Goal: Answer question/provide support: Answer question/provide support

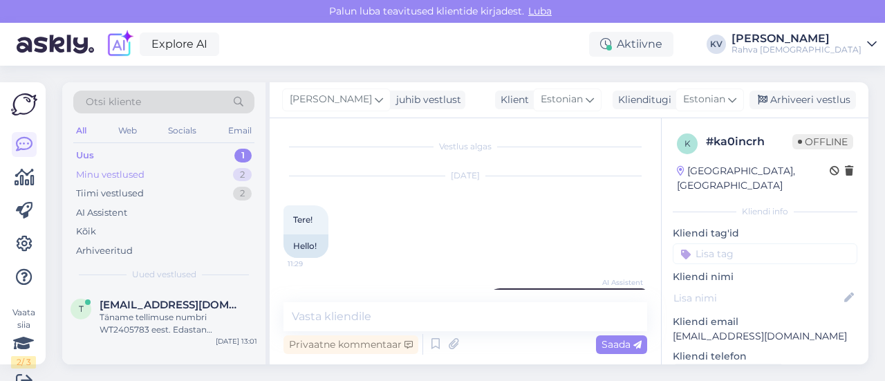
scroll to position [21, 0]
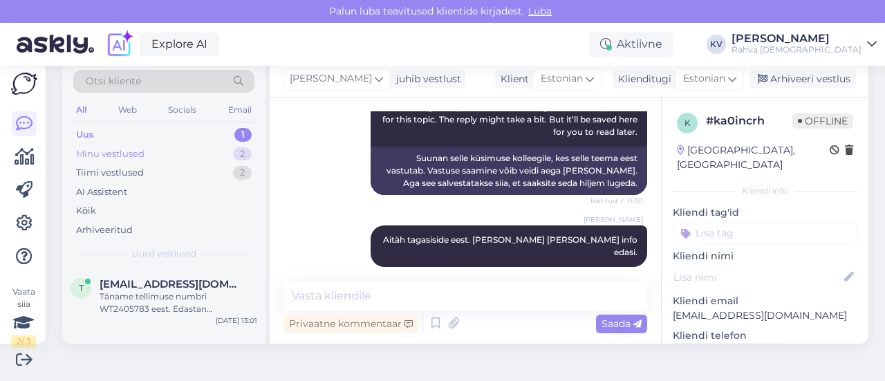
click at [137, 147] on div "Minu vestlused" at bounding box center [110, 154] width 68 height 14
click at [147, 276] on div "t [EMAIL_ADDRESS][DOMAIN_NAME] Aitäh tagasiside eest. [PERSON_NAME] [PERSON_NAM…" at bounding box center [163, 299] width 203 height 62
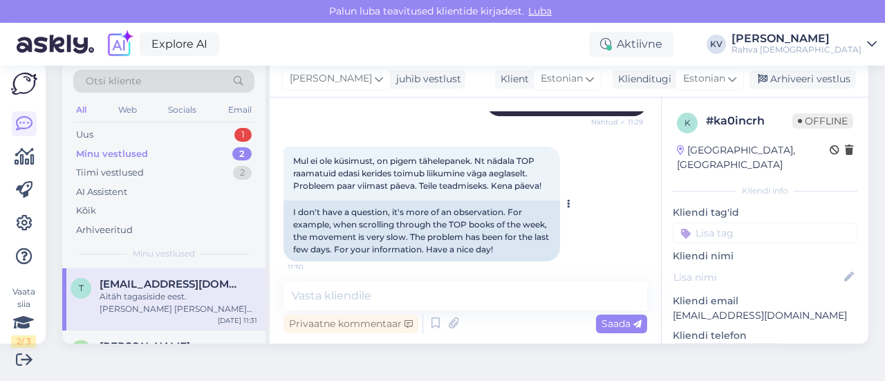
scroll to position [242, 0]
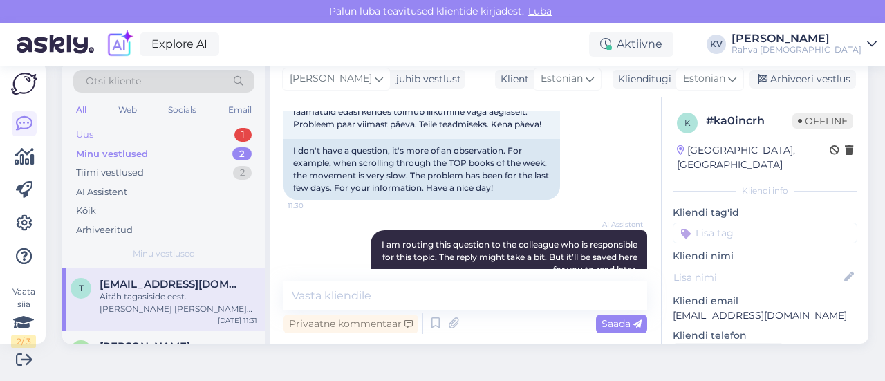
click at [144, 135] on div "Uus 1" at bounding box center [163, 134] width 181 height 19
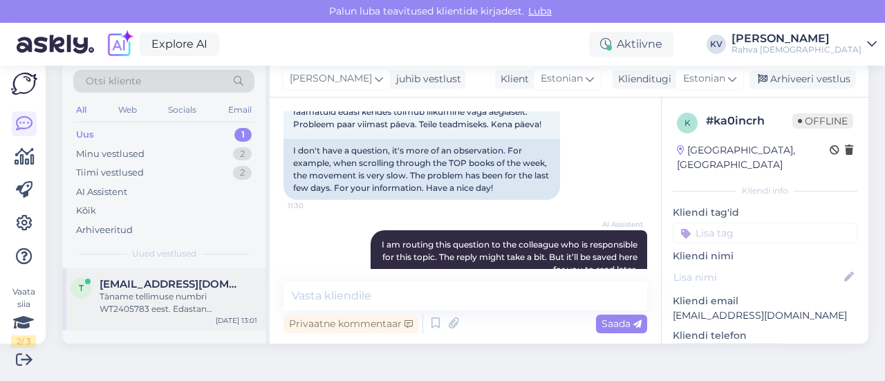
click at [152, 290] on div "Täname tellimuse numbri WT2405783 eest. Edastan [PERSON_NAME] kolleegile, kes s…" at bounding box center [179, 302] width 158 height 25
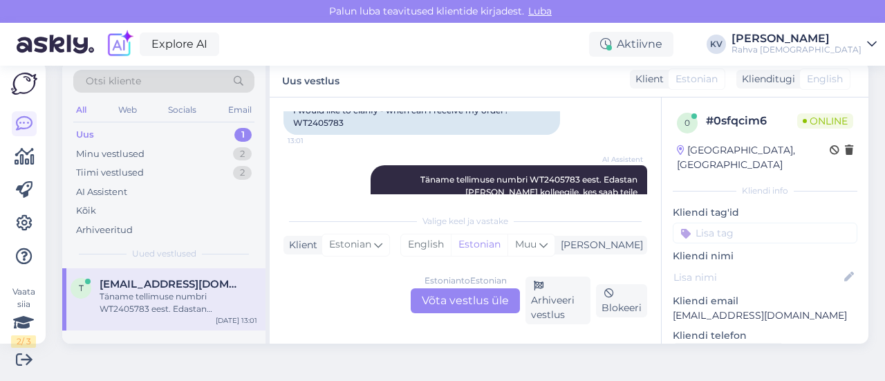
scroll to position [309, 0]
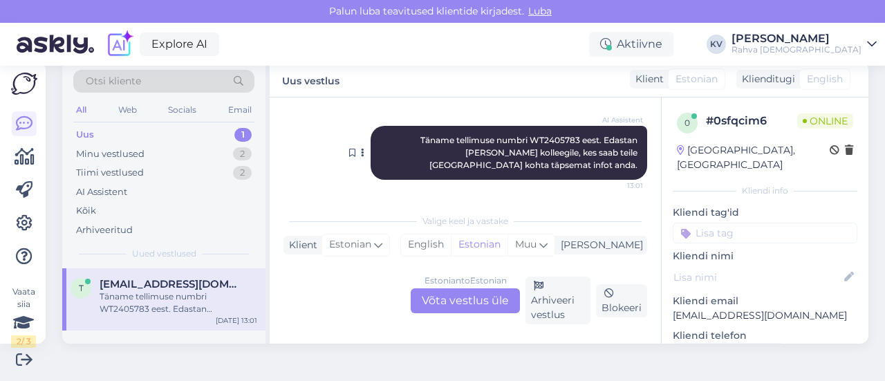
click at [519, 139] on span "Täname tellimuse numbri WT2405783 eest. Edastan [PERSON_NAME] kolleegile, kes s…" at bounding box center [529, 152] width 219 height 35
copy span "WT2405783"
click at [458, 303] on div "Estonian to Estonian Võta vestlus üle" at bounding box center [465, 300] width 109 height 25
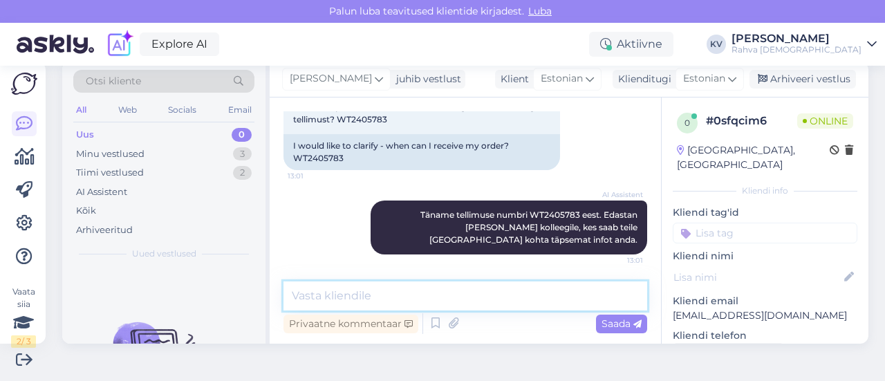
click at [321, 293] on textarea at bounding box center [465, 295] width 364 height 29
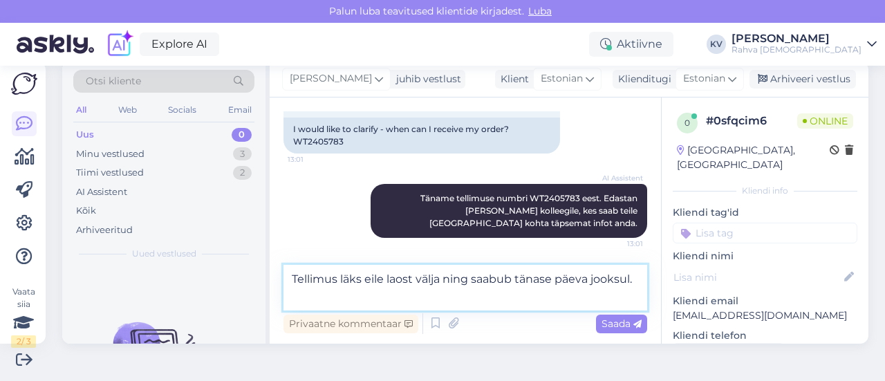
type textarea "Tellimus läks eile laost välja ning saabub tänase päeva jooksul."
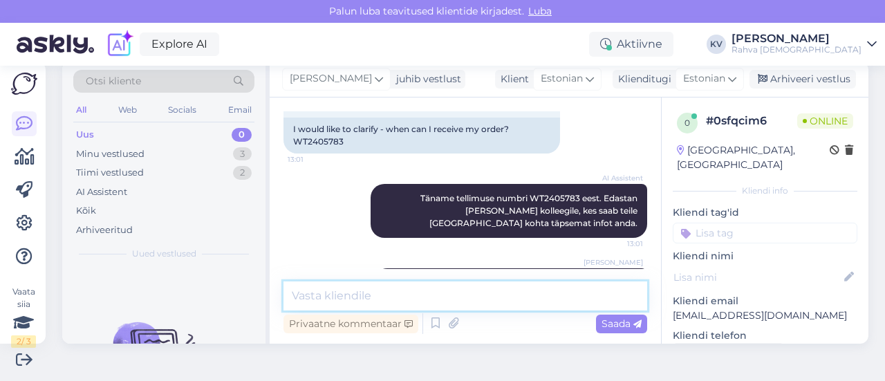
scroll to position [306, 0]
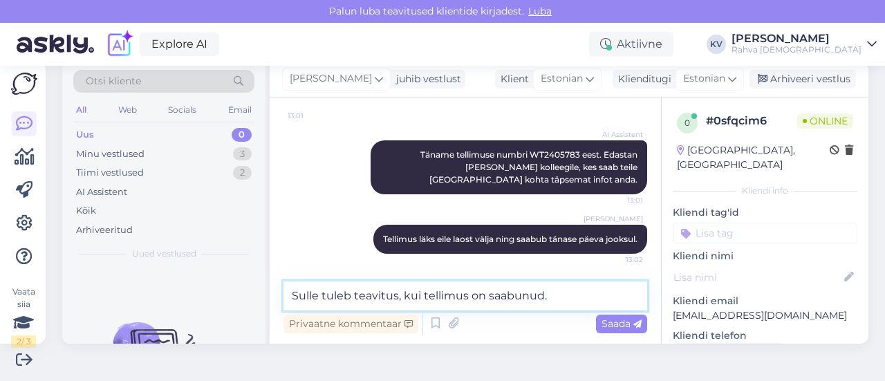
type textarea "Sulle tuleb teavitus, kui tellimus on saabunud."
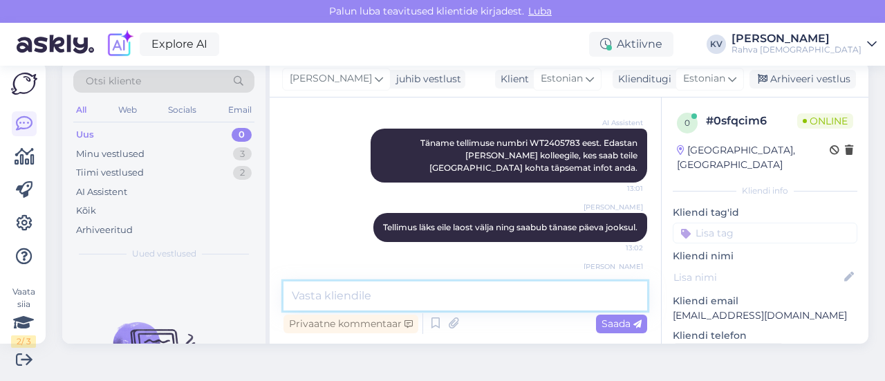
scroll to position [366, 0]
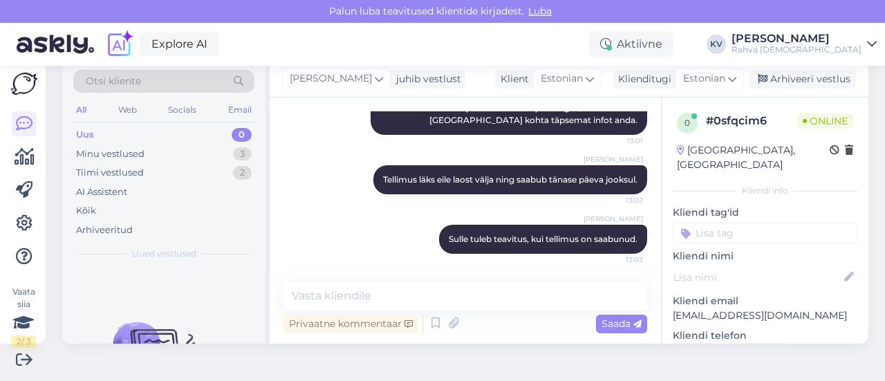
click at [753, 223] on input at bounding box center [764, 233] width 185 height 21
type input "Veeb - tellimuse staatus"
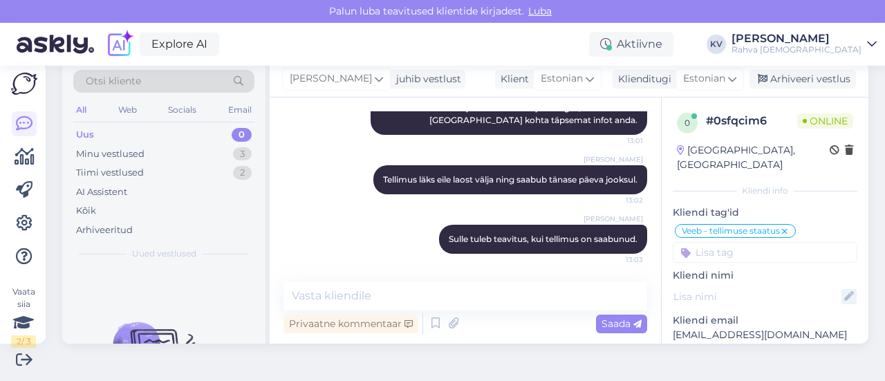
click at [841, 289] on icon at bounding box center [848, 296] width 15 height 15
paste input "[PERSON_NAME]"
type input "[PERSON_NAME]"
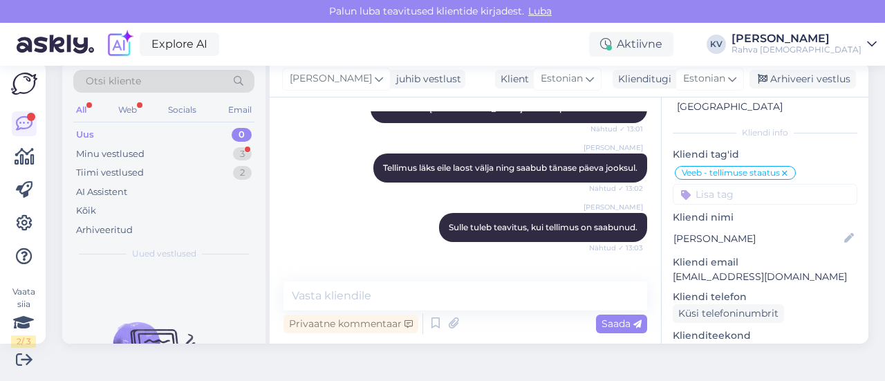
scroll to position [425, 0]
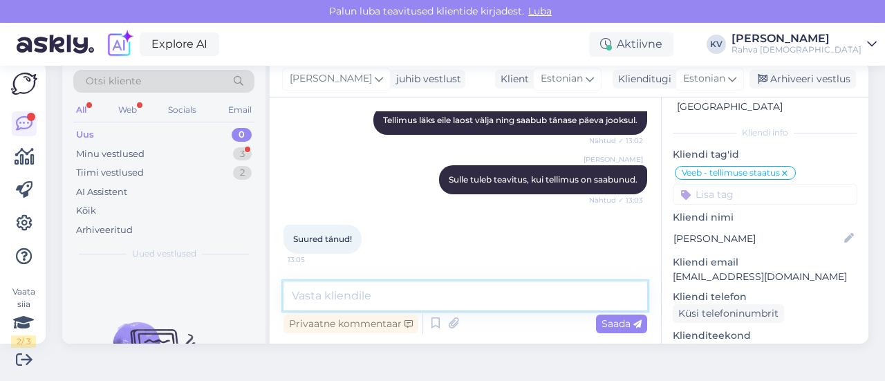
click at [331, 308] on textarea at bounding box center [465, 295] width 364 height 29
type textarea "Palun. Kaunist päeva!"
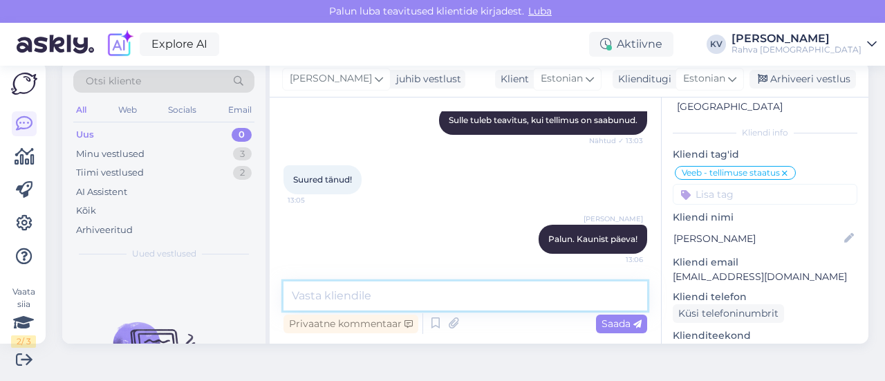
scroll to position [69, 0]
click at [145, 157] on div "Minu vestlused 3" at bounding box center [163, 153] width 181 height 19
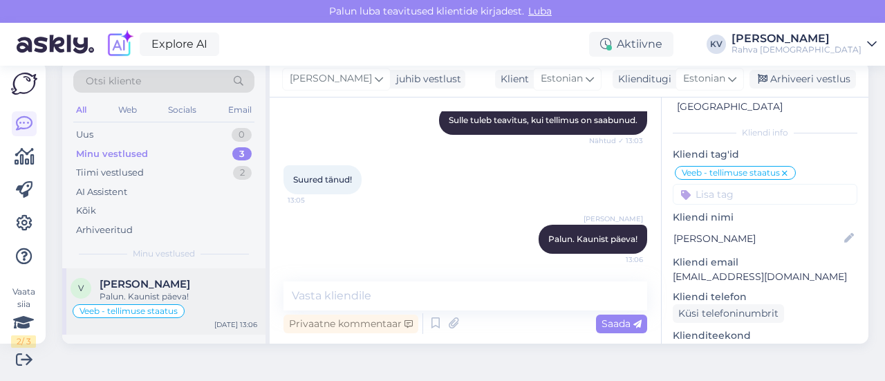
click at [171, 284] on span "[PERSON_NAME]" at bounding box center [145, 284] width 91 height 12
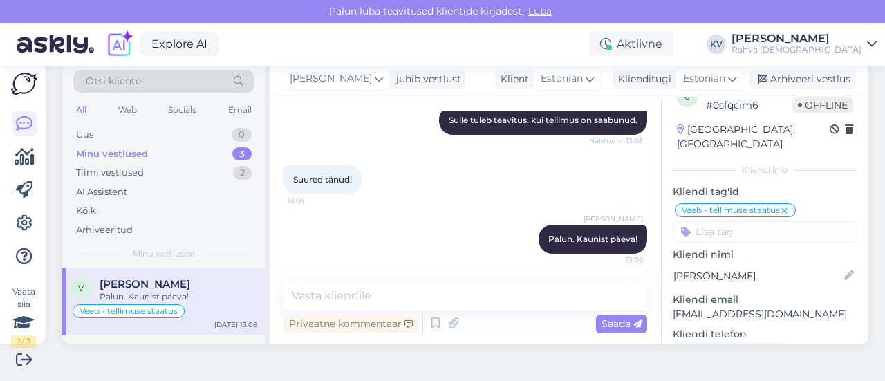
scroll to position [0, 0]
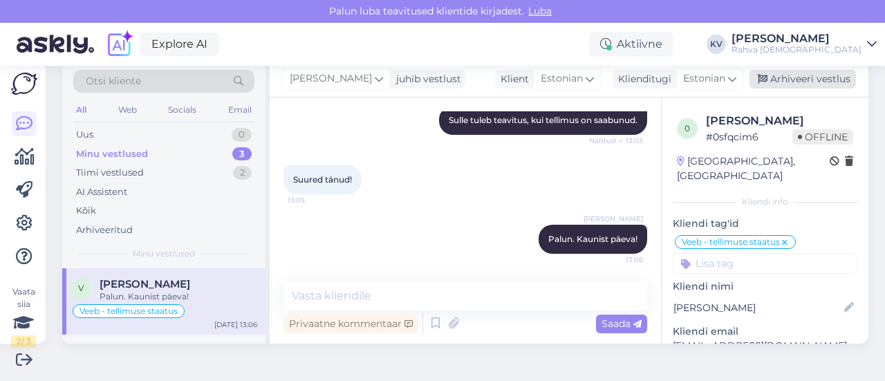
click at [791, 78] on div "Arhiveeri vestlus" at bounding box center [802, 79] width 106 height 19
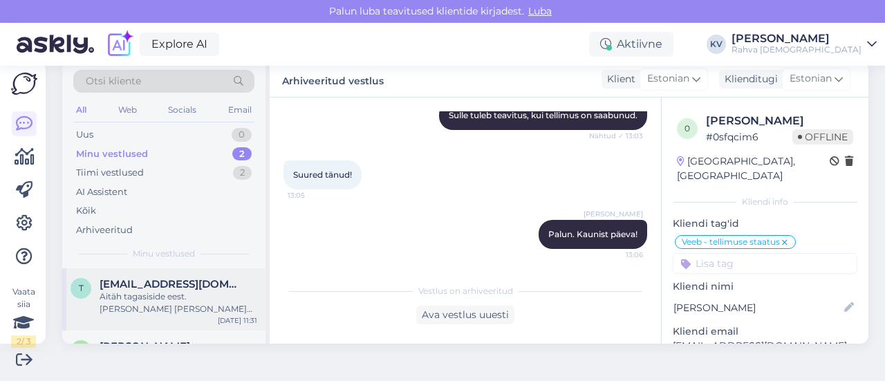
click at [176, 296] on div "Aitäh tagasiside eest. [PERSON_NAME] [PERSON_NAME] info edasi." at bounding box center [179, 302] width 158 height 25
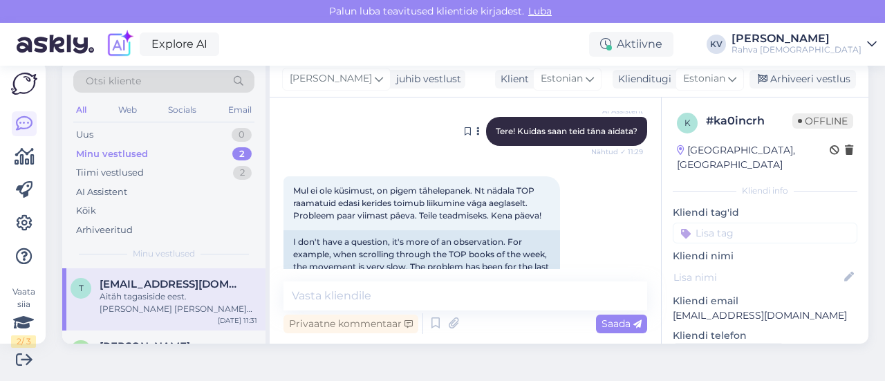
scroll to position [172, 0]
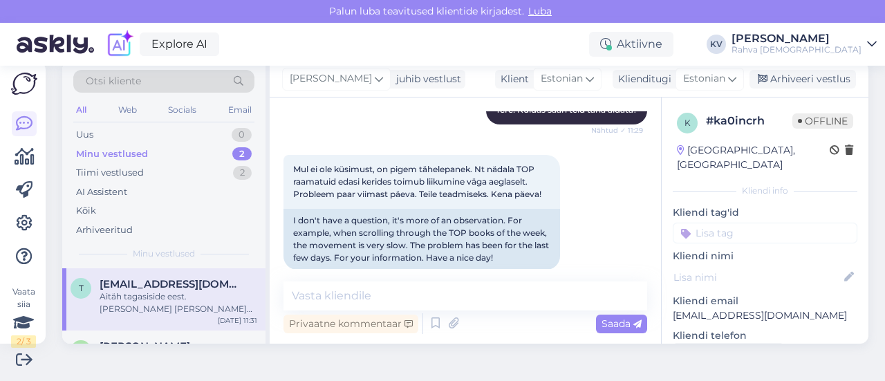
click at [721, 226] on input at bounding box center [764, 233] width 185 height 21
type input "Veeb - jätab"
click at [766, 265] on span "Veeb - jätab tagasiside" at bounding box center [765, 269] width 92 height 8
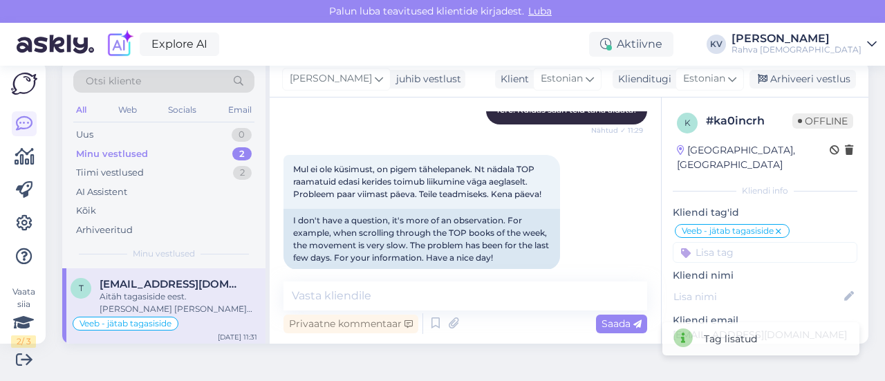
click at [792, 90] on div "[PERSON_NAME] juhib vestlust Klient [DEMOGRAPHIC_DATA] Klienditugi [DEMOGRAPHIC…" at bounding box center [569, 80] width 599 height 36
click at [796, 77] on div "Arhiveeri vestlus" at bounding box center [802, 79] width 106 height 19
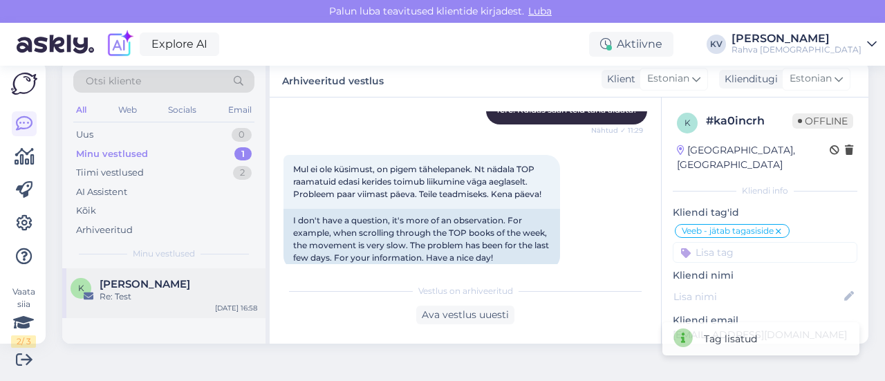
click at [170, 281] on span "[PERSON_NAME]" at bounding box center [145, 284] width 91 height 12
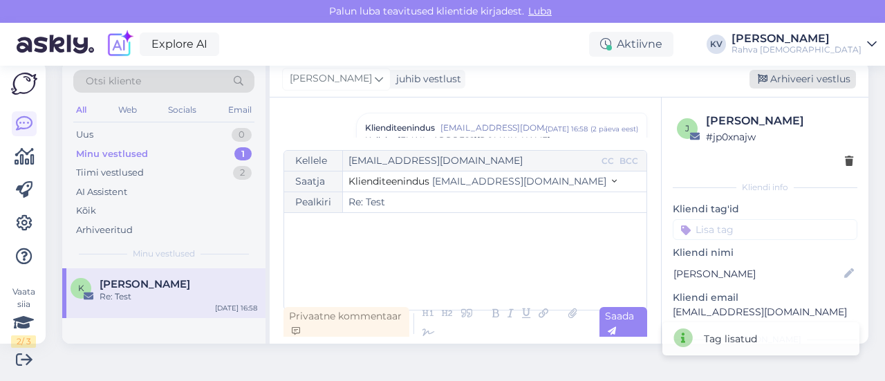
click at [781, 82] on div "Arhiveeri vestlus" at bounding box center [802, 79] width 106 height 19
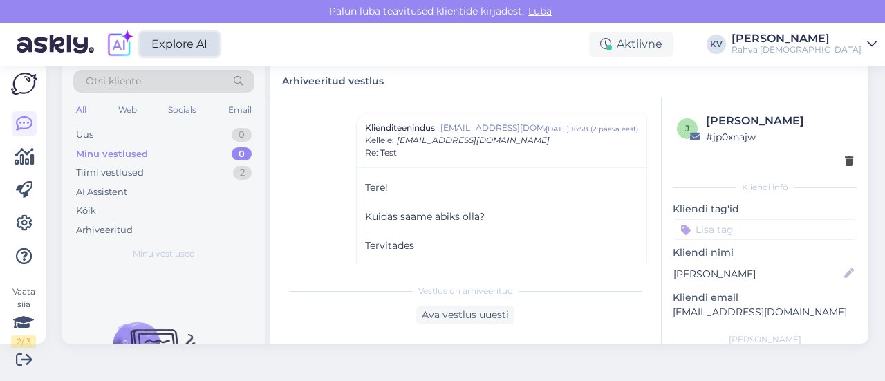
click at [196, 39] on link "Explore AI" at bounding box center [179, 43] width 79 height 23
click at [135, 137] on div "Uus 1" at bounding box center [163, 134] width 181 height 19
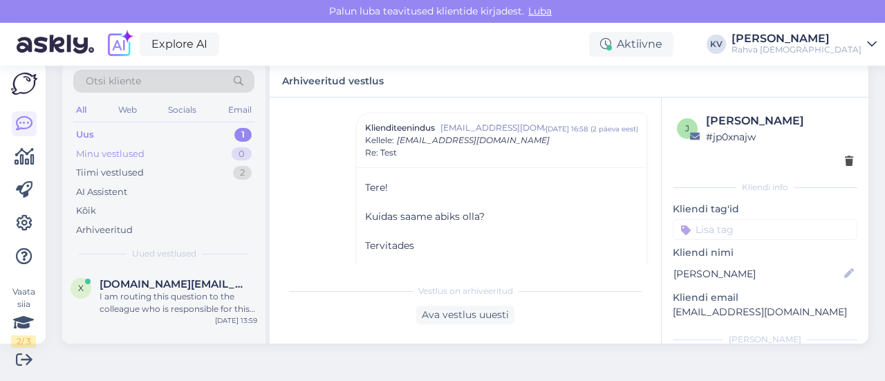
click at [135, 156] on div "Minu vestlused" at bounding box center [110, 154] width 68 height 14
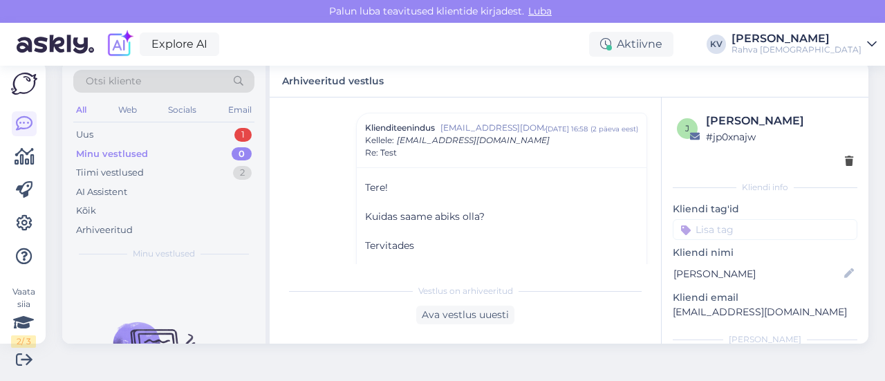
click at [144, 147] on div "Minu vestlused" at bounding box center [112, 154] width 72 height 14
click at [143, 135] on div "Uus 1" at bounding box center [163, 134] width 181 height 19
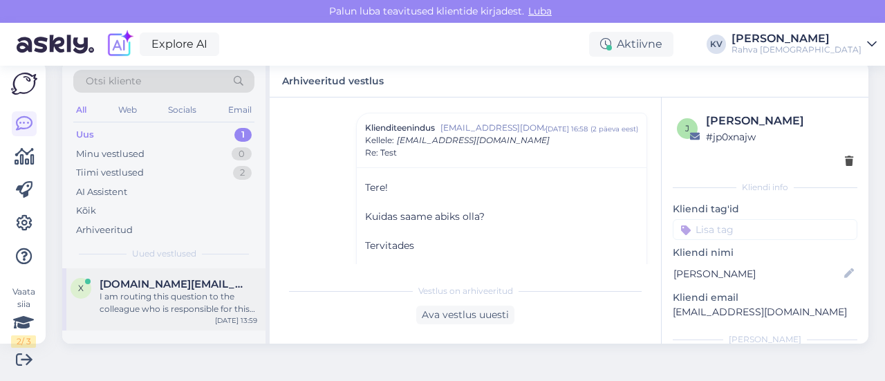
click at [109, 296] on div "I am routing this question to the colleague who is responsible for this topic. …" at bounding box center [179, 302] width 158 height 25
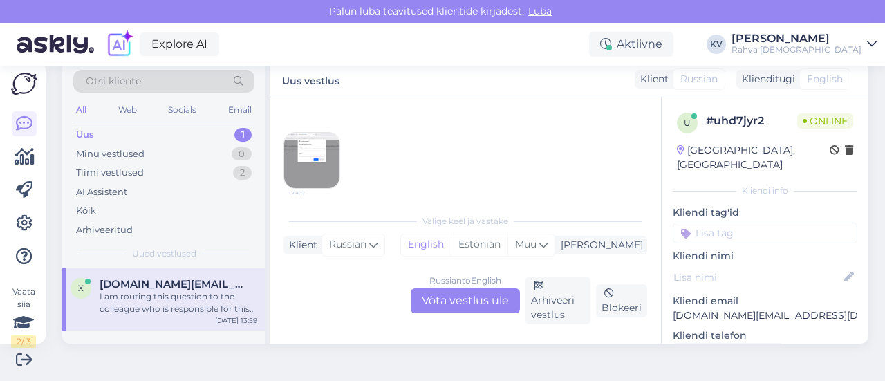
scroll to position [691, 0]
click at [329, 139] on img at bounding box center [311, 138] width 55 height 55
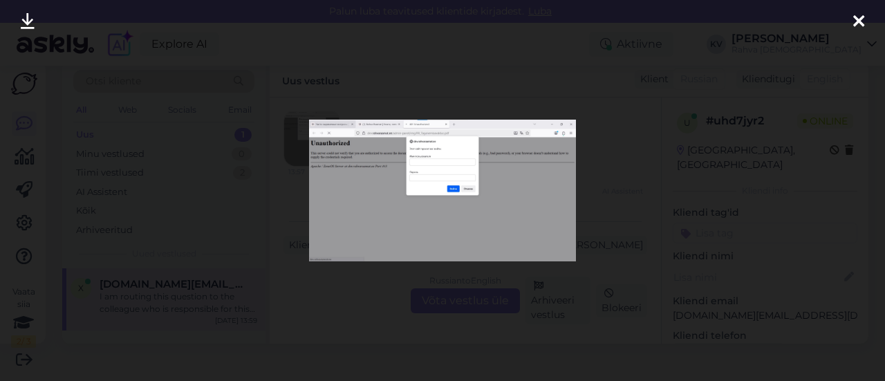
click at [559, 247] on img at bounding box center [442, 191] width 267 height 142
click at [511, 80] on div at bounding box center [442, 190] width 885 height 381
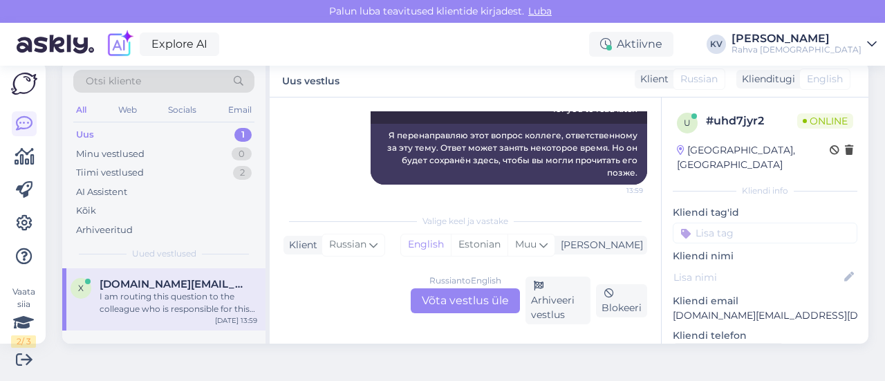
scroll to position [1194, 0]
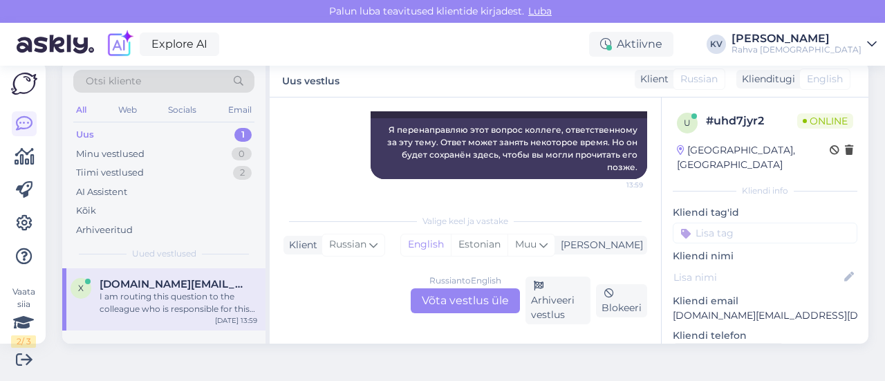
click at [472, 299] on div "Russian to English Võta vestlus üle" at bounding box center [465, 300] width 109 height 25
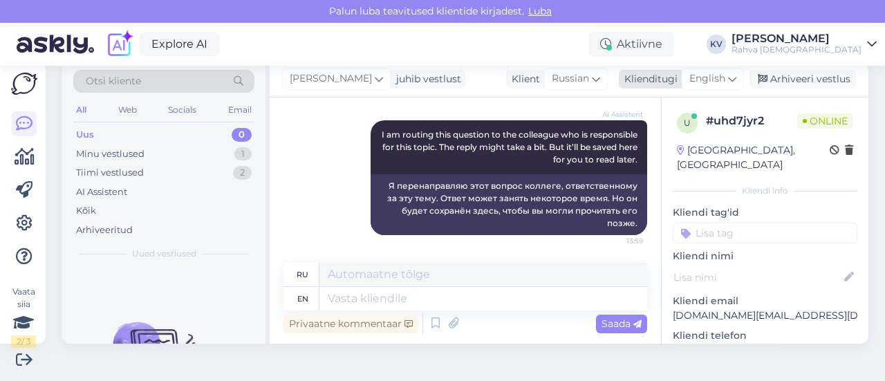
click at [697, 79] on span "English" at bounding box center [707, 78] width 36 height 15
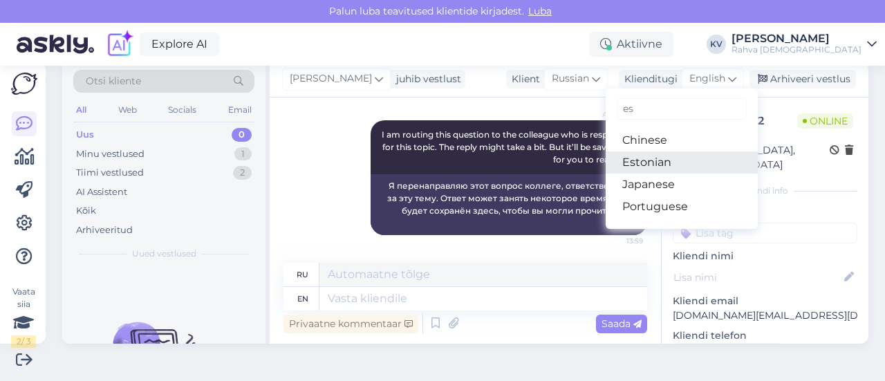
type input "es"
click at [643, 158] on link "Estonian" at bounding box center [681, 162] width 152 height 22
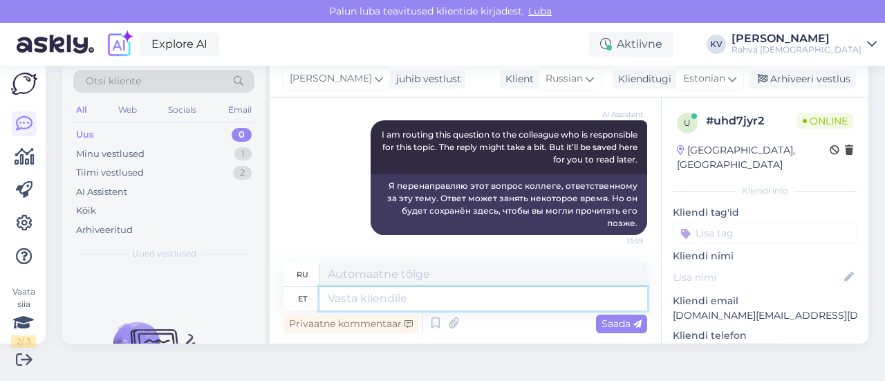
click at [419, 295] on textarea at bounding box center [483, 298] width 328 height 23
type textarea "Palun e"
type textarea "Пожалуйста"
type textarea "Palun edastage en"
type textarea "Пожалуйста, перешлите"
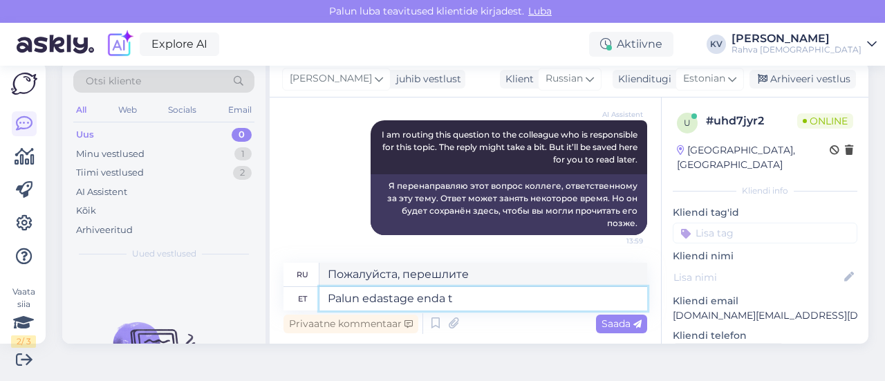
type textarea "Palun edastage enda te"
type textarea "Пожалуйста, перешлите ваш"
type textarea "Palun edastage enda tellimuse num"
type textarea "Пожалуйста, отправьте ваш заказ."
type textarea "Palun edastage enda tellimuse number"
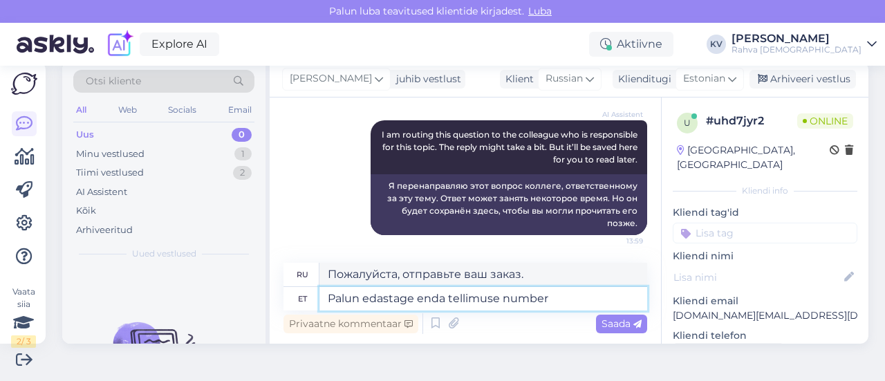
type textarea "Пожалуйста, укажите номер вашего заказа."
type textarea "Palun edastage enda tellimuse number. Kui t"
type textarea "Пожалуйста, укажите номер вашего заказа. Если"
type textarea "Palun edastage enda tellimuse number."
type textarea "Пожалуйста, укажите номер вашего заказа."
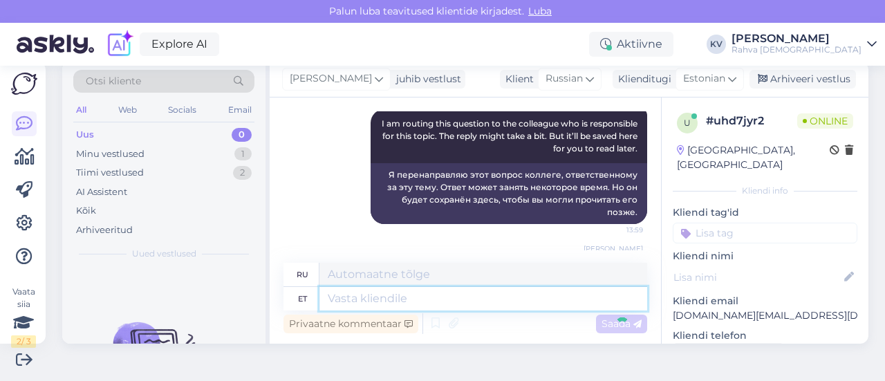
scroll to position [1221, 0]
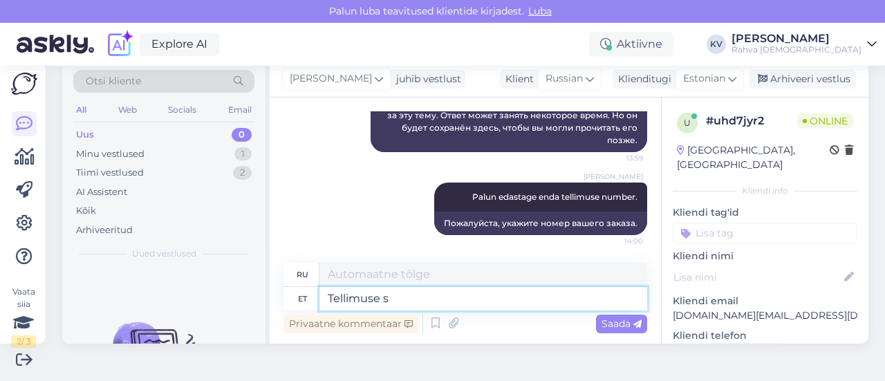
type textarea "Tellimuse sa"
type textarea "Заказ"
type textarea "Tellimuse saate tag"
type textarea "Вы можете заказать"
type textarea "Tellimuse saate tagastada"
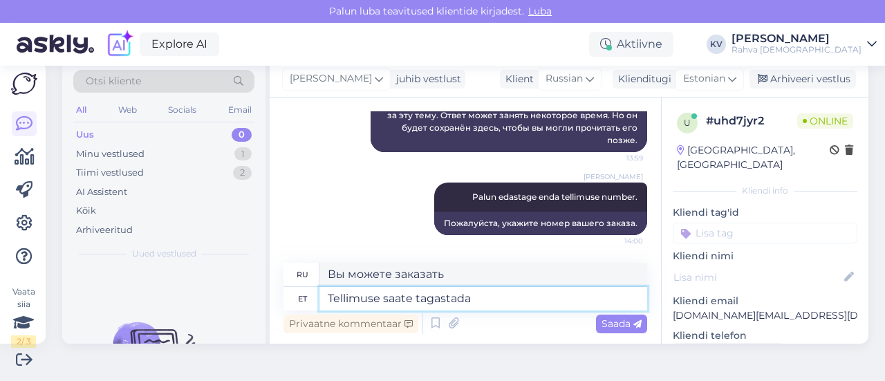
type textarea "Вы можете вернуть заказ."
type textarea "[PERSON_NAME]"
type textarea "Если"
type textarea "Kui [PERSON_NAME] saan"
type textarea "Если вы"
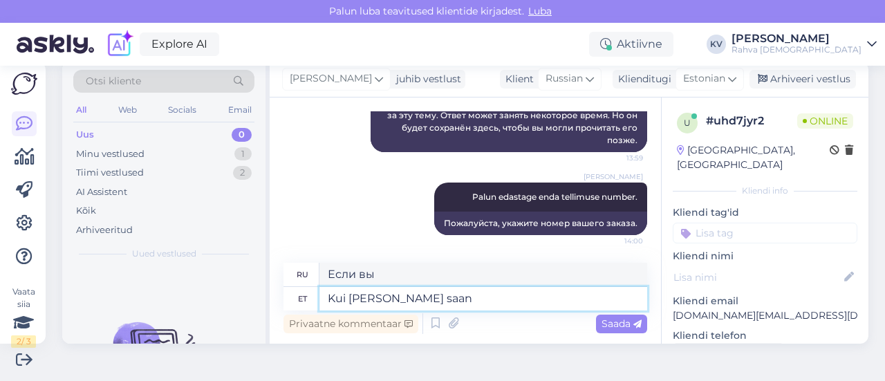
type textarea "Kui [PERSON_NAME] saanu"
type textarea "Когда вы будете готовы"
type textarea "Kui [PERSON_NAME] saanud pak"
type textarea "Когда вы получили"
type textarea "Kui [PERSON_NAME] saanud pakiautomaadi ka"
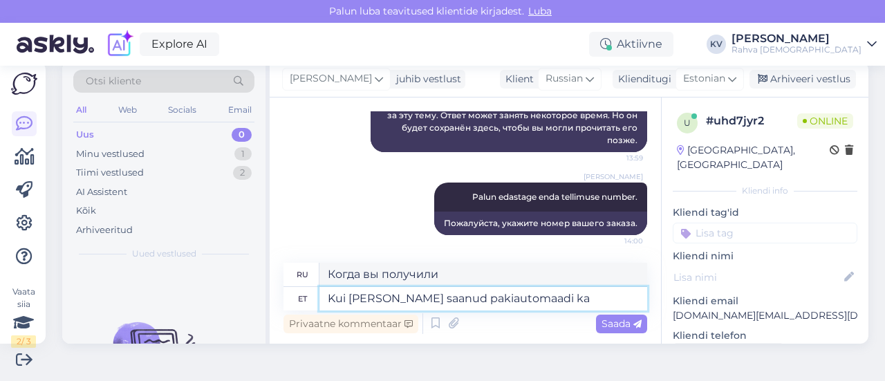
type textarea "Как только вы получите посылочный автомат"
type textarea "Kui [PERSON_NAME] saanud pakiautomaadi kaudu, siis"
type textarea "Если вы получили посылку через пакомат,"
type textarea "Kui [PERSON_NAME] saanud pakiautomaadi kaudu, siis tel"
type textarea "Если вы получили посылку через пакомат, то"
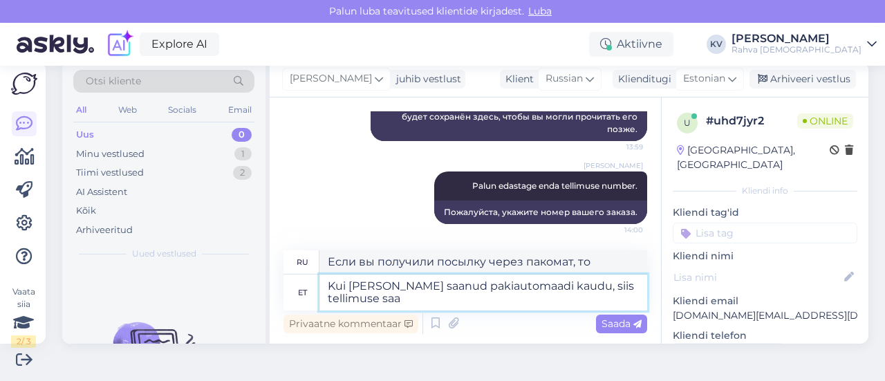
type textarea "Kui [PERSON_NAME] saanud pakiautomaadi kaudu, siis tellimuse saat"
type textarea "Если вы получили свой заказ через посылочный терминал,"
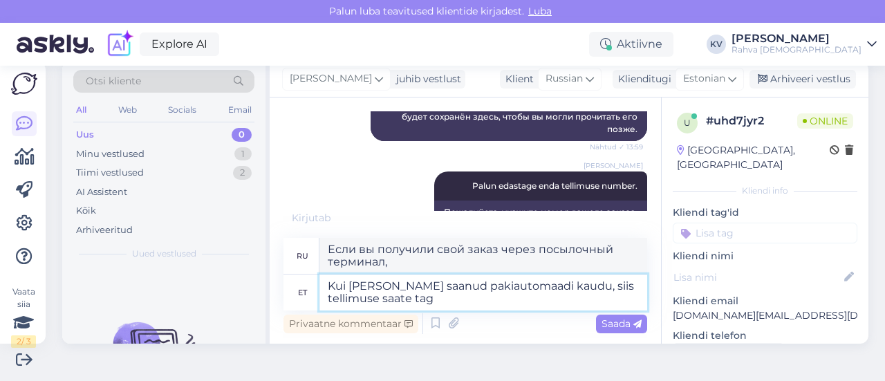
type textarea "Kui [PERSON_NAME] saanud pakiautomaadi kaudu, siis tellimuse saate taga"
type textarea "Если вы получили свой заказ через пакомат, вы получите"
type textarea "Kui [PERSON_NAME] saanud pakiautomaadi kaudu, siis tellimuse saate tagastada"
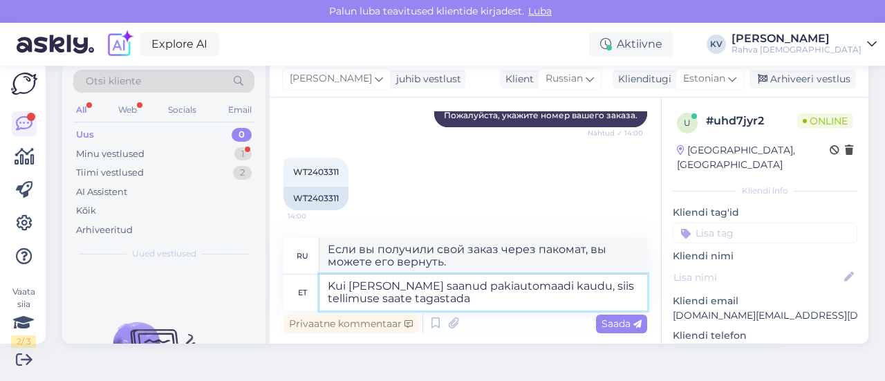
type textarea "Если вы получили свой заказ через пакомат, вы можете вернуть его."
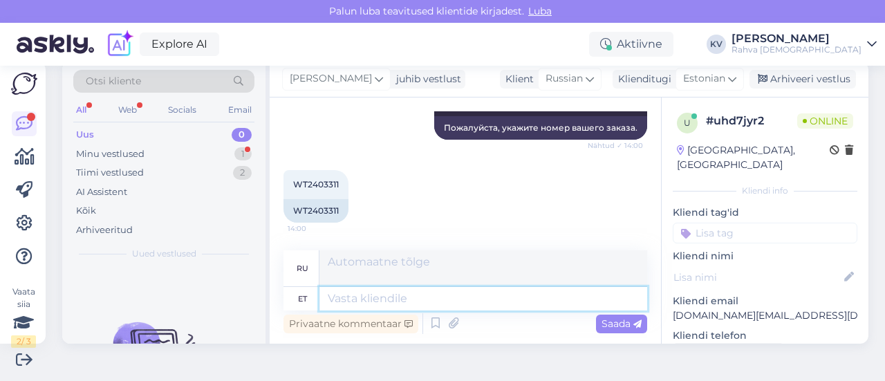
scroll to position [1304, 0]
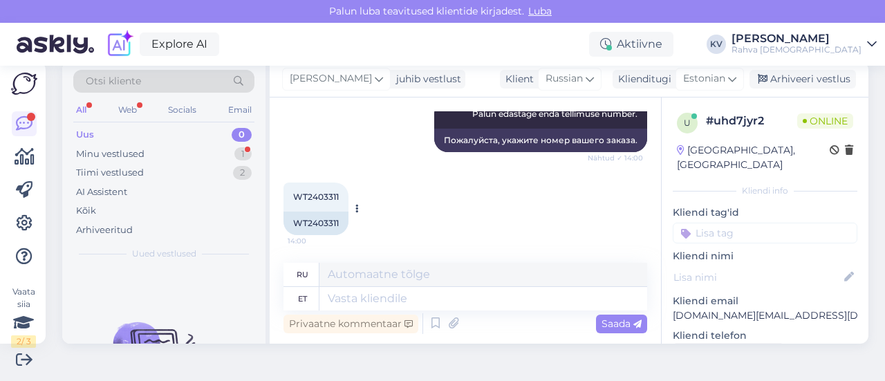
click at [335, 221] on div "WT2403311" at bounding box center [315, 222] width 65 height 23
copy div "WT2403311"
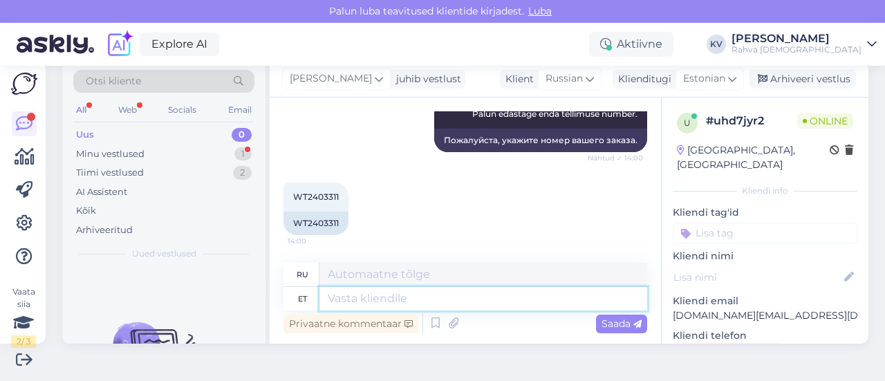
click at [370, 294] on textarea at bounding box center [483, 298] width 328 height 23
paste textarea "Palun mine tagasi sama pakiautomaadi juurde, vali ekraanilt „Paki tagastamine“ …"
type textarea "Palun mine tagasi sama pakiautomaadi juurde, vali ekraanilt „Paki tagastamine“ …"
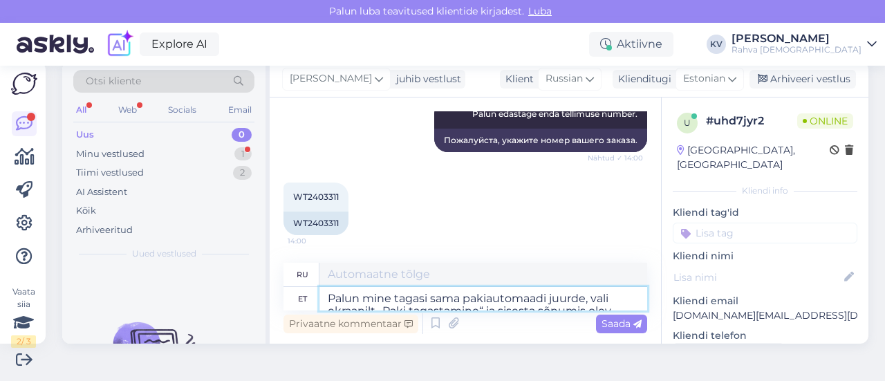
scroll to position [1341, 0]
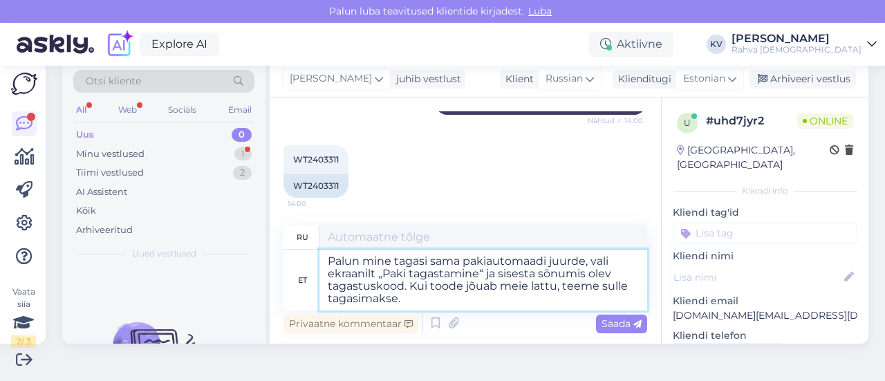
type textarea "Пожалуйста, вернитесь к тому же почтомату, выберите «Вернуть посылку» на экране…"
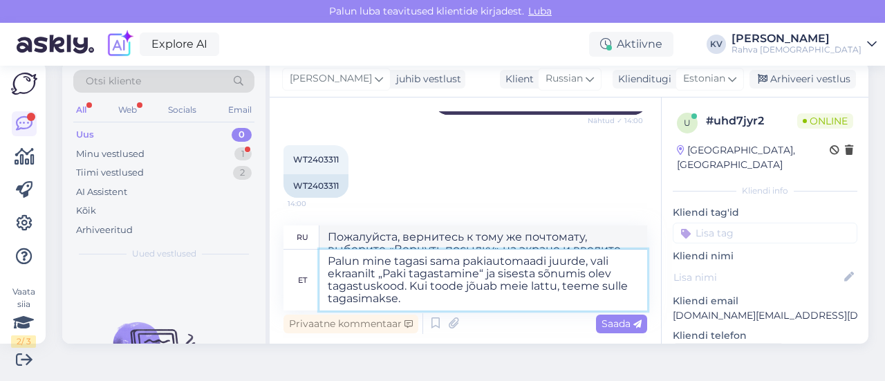
scroll to position [1344, 0]
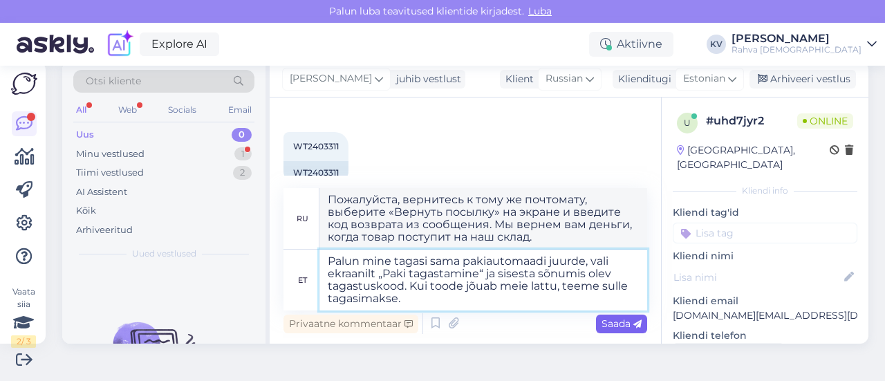
type textarea "Palun mine tagasi sama pakiautomaadi juurde, vali ekraanilt „Paki tagastamine“ …"
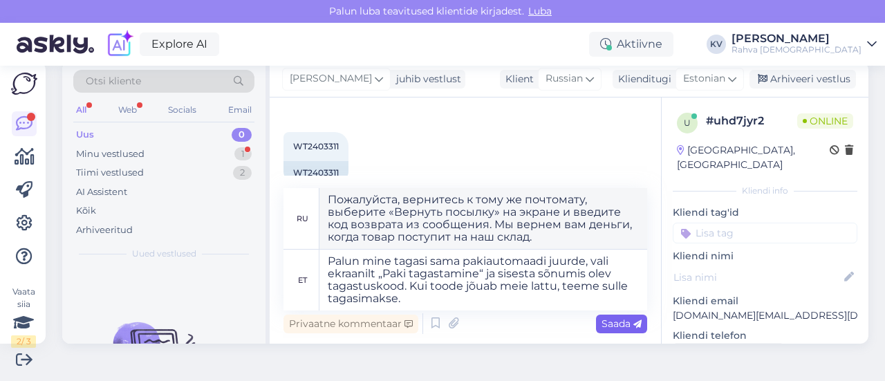
click at [601, 324] on span "Saada" at bounding box center [621, 323] width 40 height 12
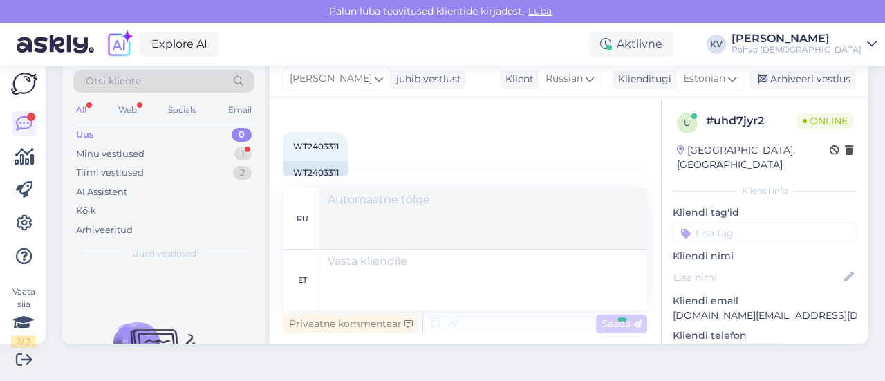
scroll to position [1449, 0]
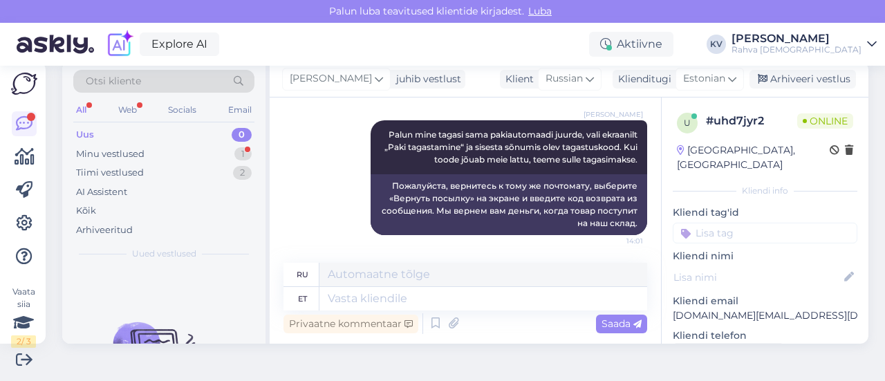
click at [730, 223] on input at bounding box center [764, 233] width 185 height 21
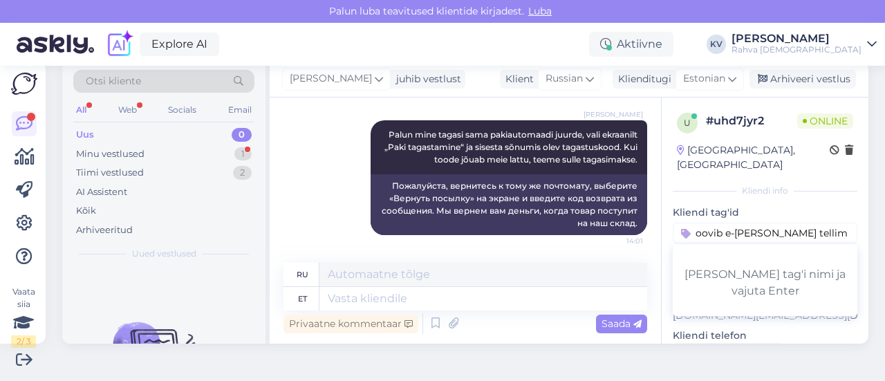
scroll to position [0, 50]
type input "Veeb - soovib e-[PERSON_NAME] tellimuse tagastada"
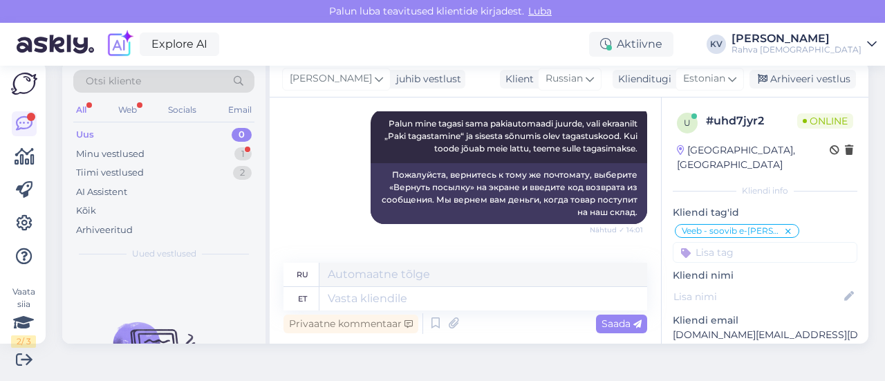
scroll to position [1532, 0]
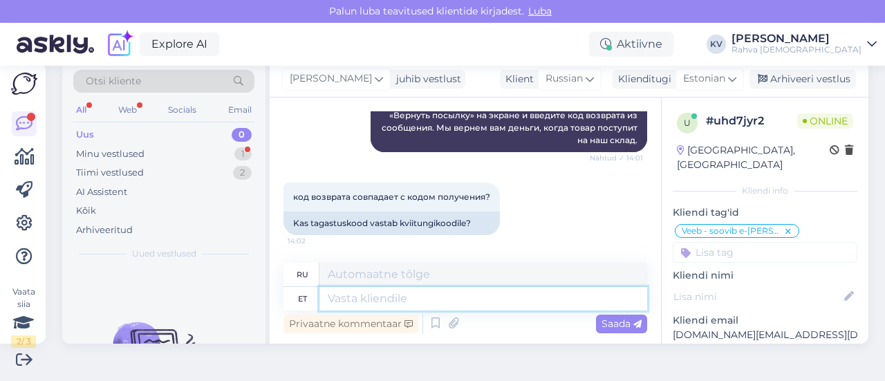
click at [521, 303] on textarea at bounding box center [483, 298] width 328 height 23
type textarea "Jah"
type textarea "Да"
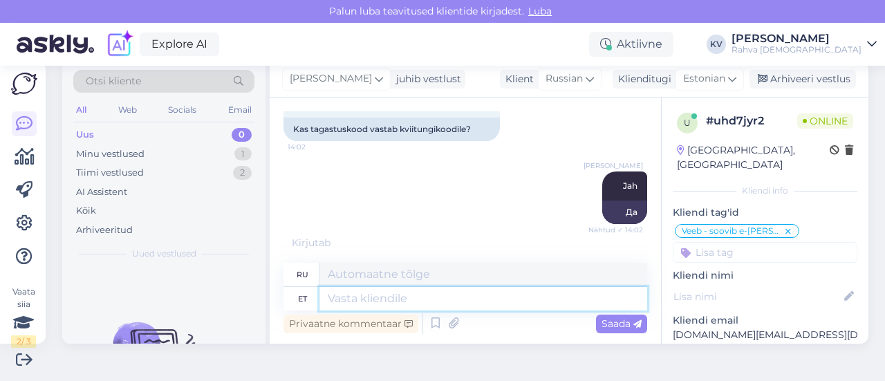
scroll to position [1698, 0]
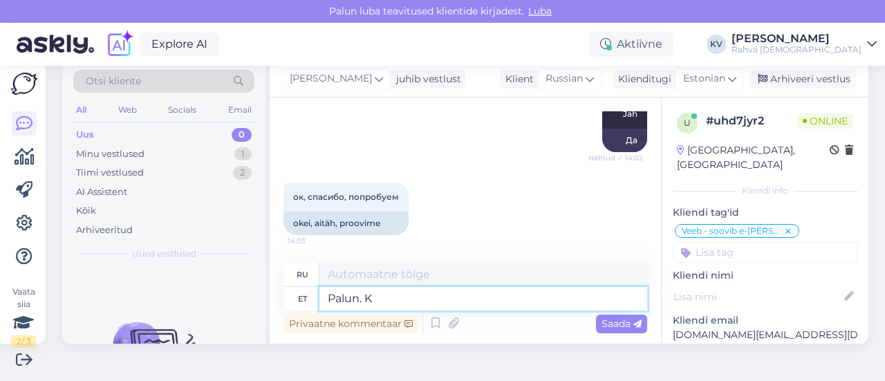
type textarea "Palun. Ka"
type textarea "Пожалуйста."
type textarea "Palun. Kaunist päe"
type textarea "Пожалуйста. Прекрасно."
type textarea "Palun. Kaunist päeva!"
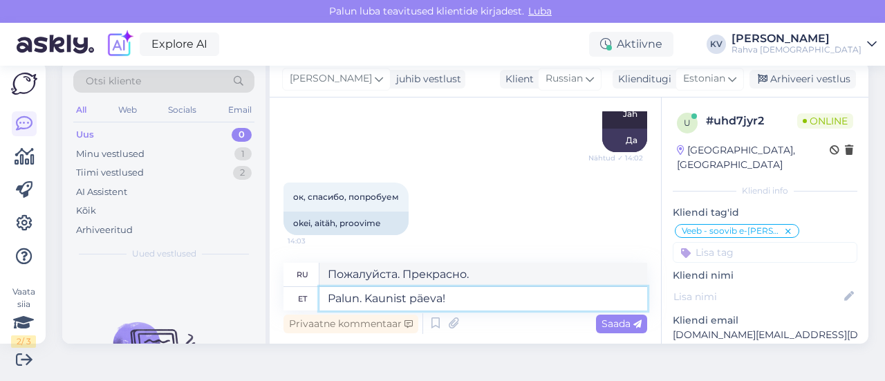
type textarea "Пожалуйста. Хорошего дня!"
type textarea "Palun. Kaunist päeva!"
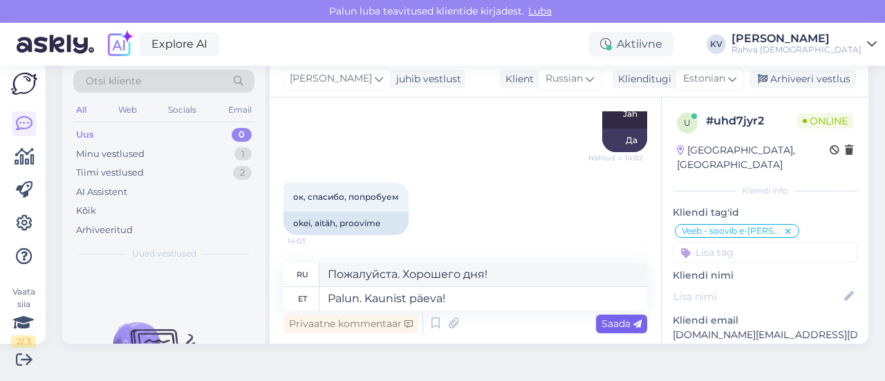
click at [610, 321] on span "Saada" at bounding box center [621, 323] width 40 height 12
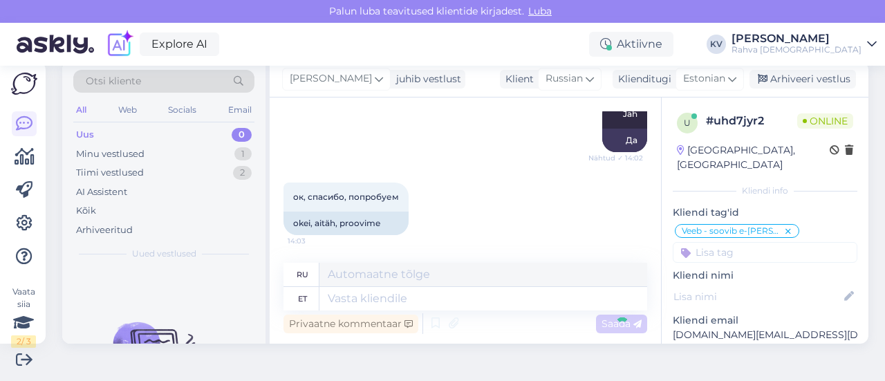
scroll to position [1781, 0]
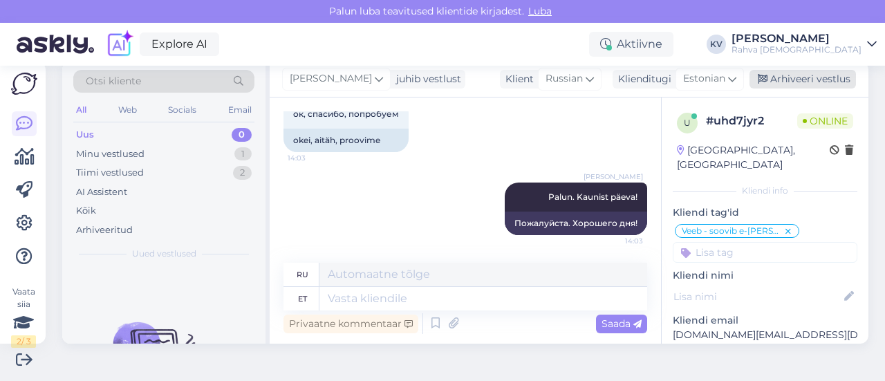
click at [798, 78] on div "Arhiveeri vestlus" at bounding box center [802, 79] width 106 height 19
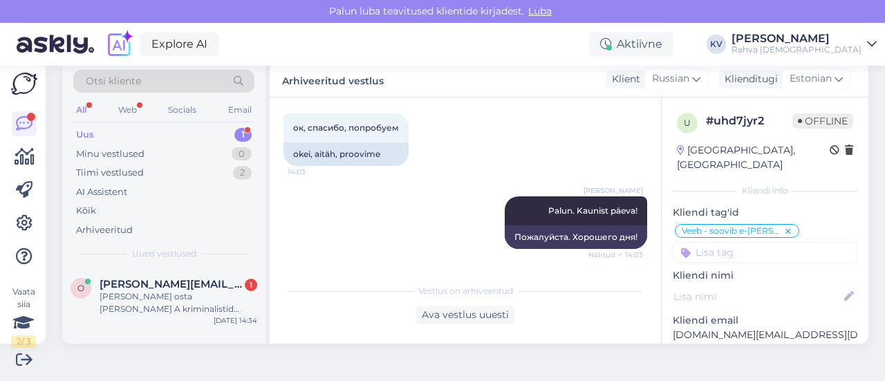
click at [153, 133] on div "Uus 1" at bounding box center [163, 134] width 181 height 19
click at [181, 302] on div "[PERSON_NAME] osta [PERSON_NAME] A kriminalistid [PERSON_NAME], kuid ei saa lis…" at bounding box center [179, 302] width 158 height 25
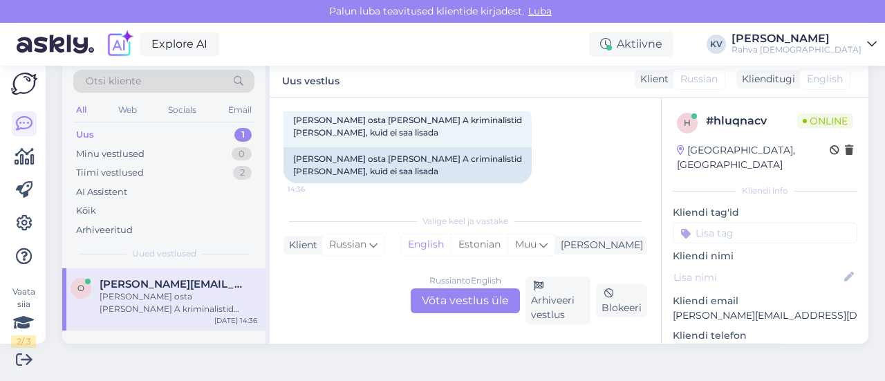
scroll to position [310, 0]
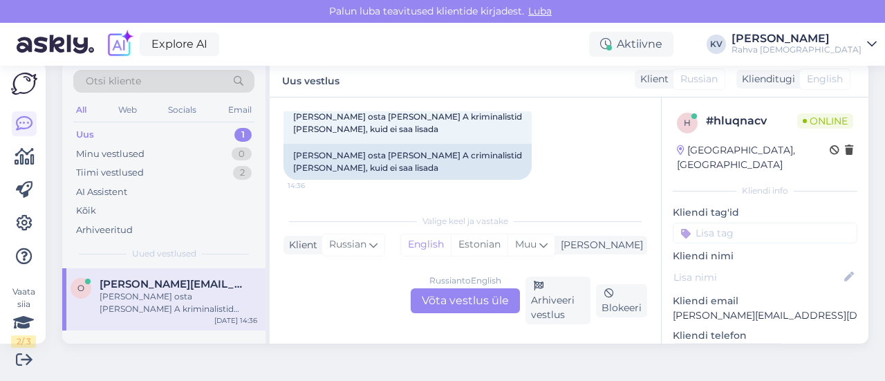
click at [723, 223] on input at bounding box center [764, 233] width 185 height 21
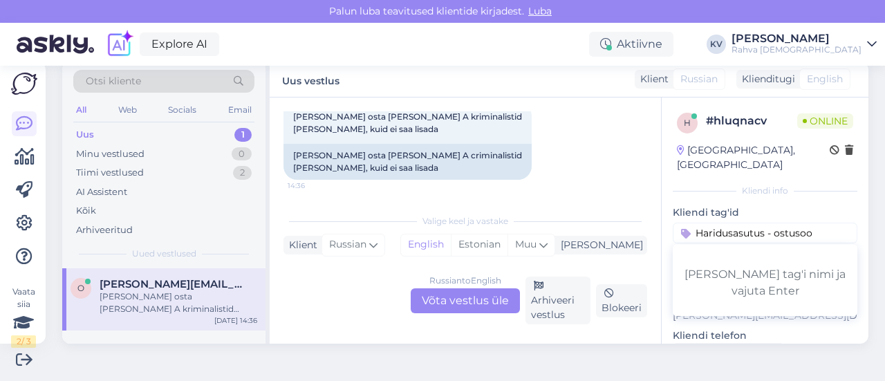
type input "Haridusasutus - ostusoov"
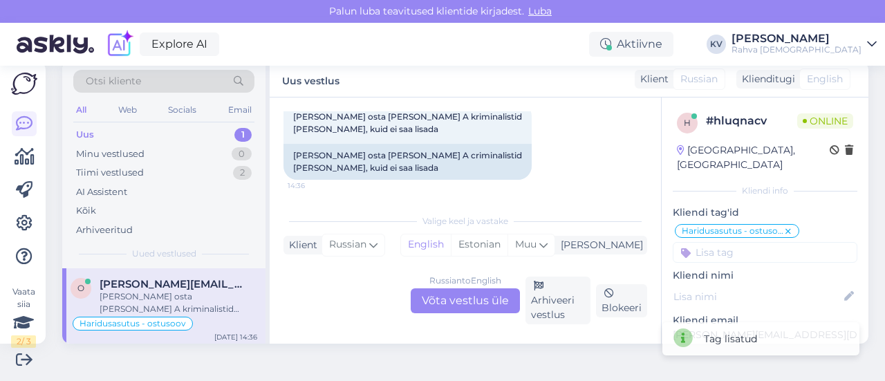
click at [465, 292] on div "Russian to English Võta vestlus üle" at bounding box center [465, 300] width 109 height 25
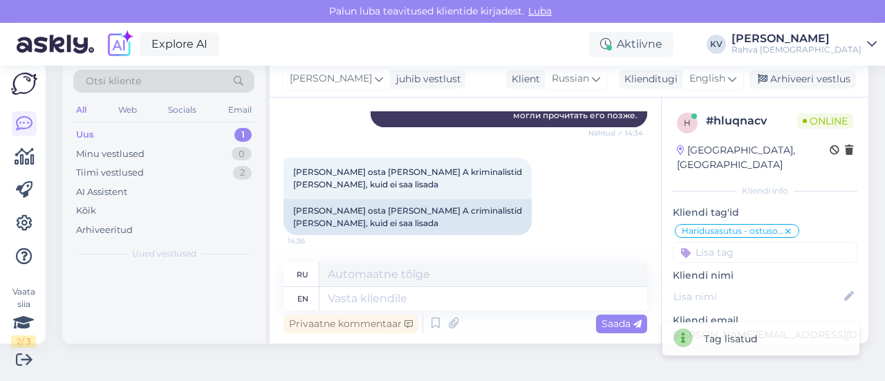
scroll to position [254, 0]
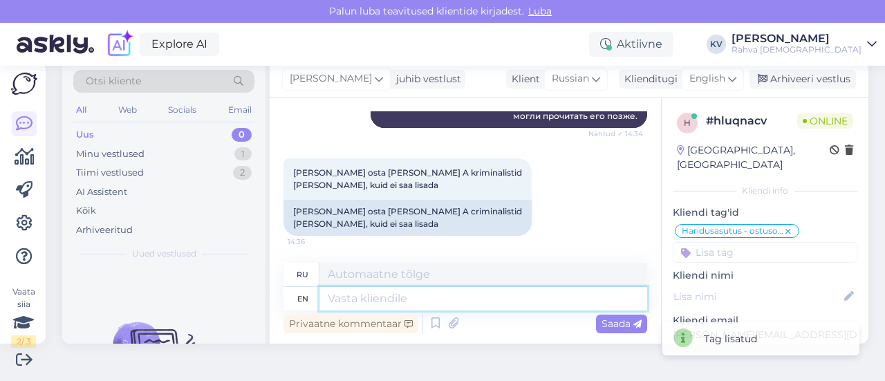
click at [431, 291] on textarea at bounding box center [483, 298] width 328 height 23
type textarea "Palun kirju"
type textarea "Палун"
type textarea "Palun kirjutage"
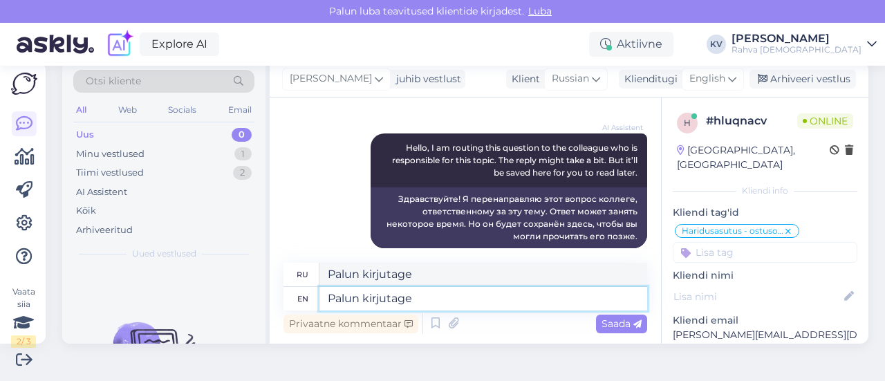
scroll to position [138, 0]
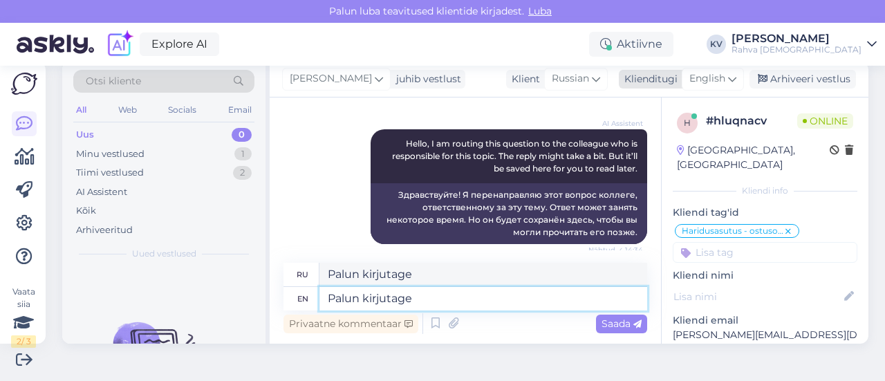
type textarea "Palun kirjutage"
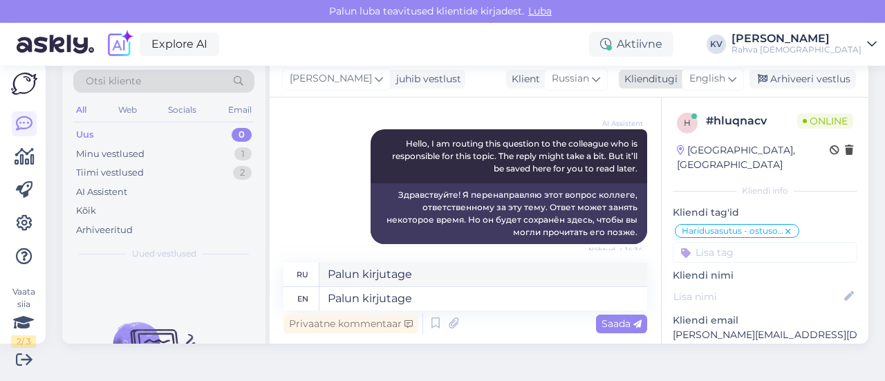
click at [715, 77] on span "English" at bounding box center [707, 78] width 36 height 15
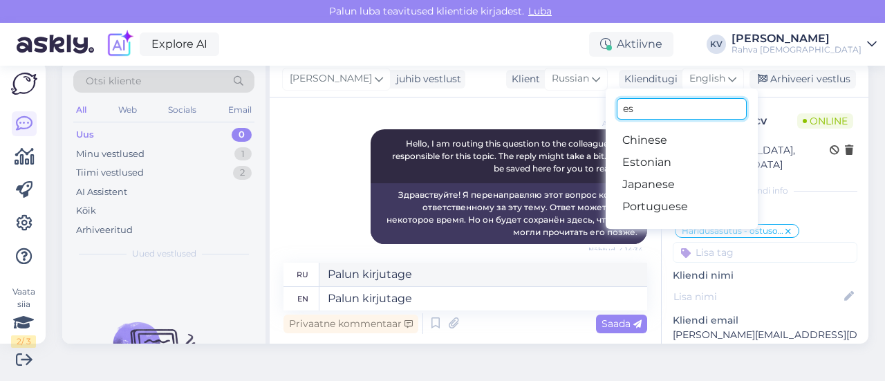
click at [642, 113] on input "es" at bounding box center [681, 108] width 130 height 21
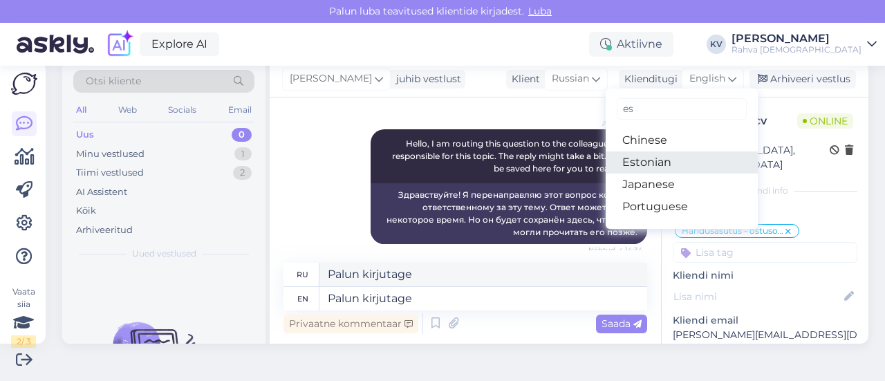
click at [639, 157] on link "Estonian" at bounding box center [681, 162] width 152 height 22
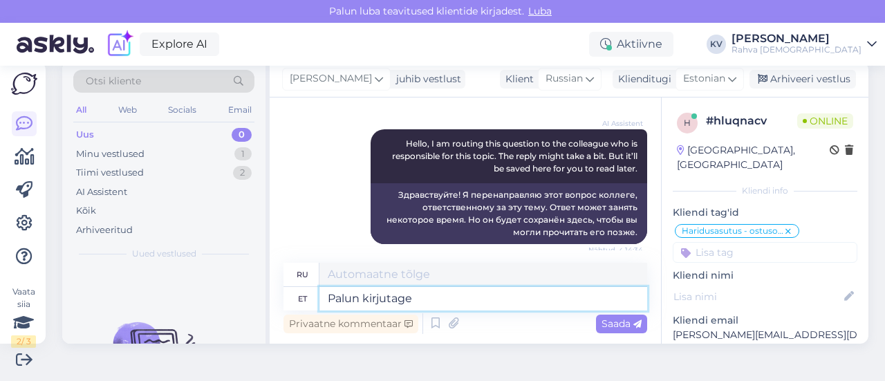
click at [429, 294] on textarea "Palun kirjutage" at bounding box center [483, 298] width 328 height 23
type textarea "Пожалуйста, напишите"
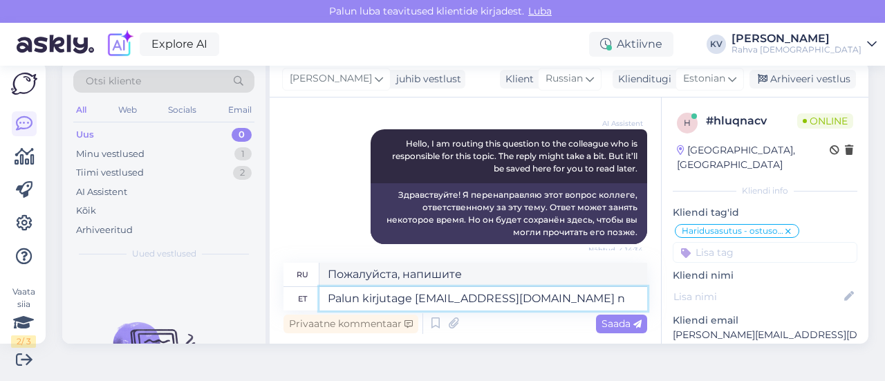
type textarea "Palun kirjutage [EMAIL_ADDRESS][DOMAIN_NAME] ni"
type textarea "Пожалуйста, напишите на [EMAIL_ADDRESS][DOMAIN_NAME]"
type textarea "Palun kirjutage [EMAIL_ADDRESS][DOMAIN_NAME] ning eda"
type textarea "Пожалуйста, напишите на [EMAIL_ADDRESS][DOMAIN_NAME] и"
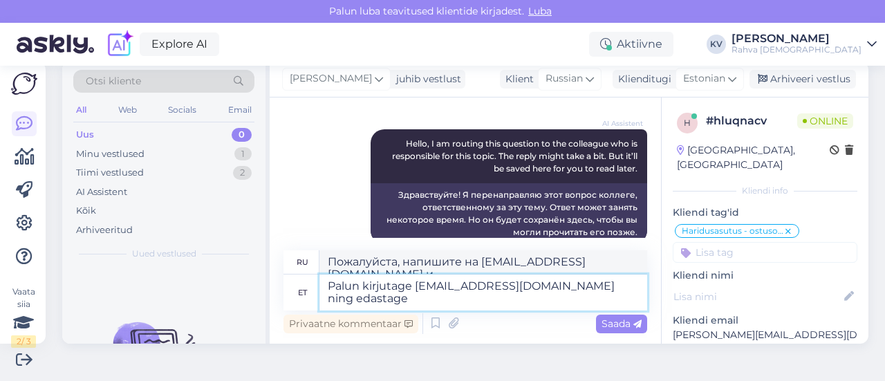
type textarea "Palun kirjutage [EMAIL_ADDRESS][DOMAIN_NAME] ning edastage"
type textarea "Пожалуйста, напишите на [EMAIL_ADDRESS][DOMAIN_NAME] и перешлите."
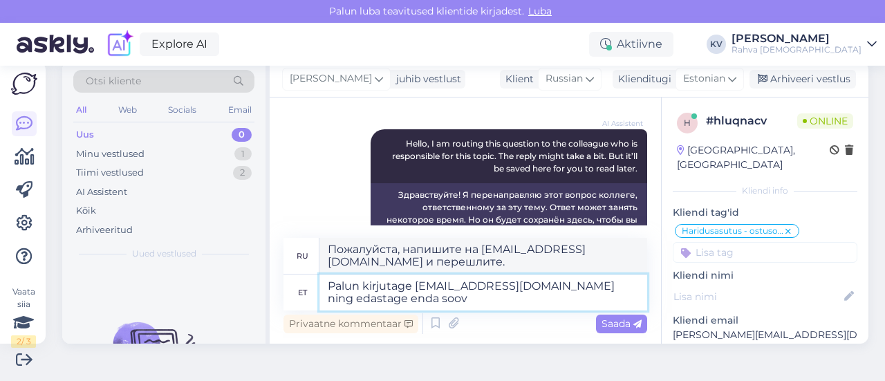
type textarea "Palun kirjutage [EMAIL_ADDRESS][DOMAIN_NAME] ning edastage enda soov"
type textarea "Пожалуйста, напишите на [EMAIL_ADDRESS][DOMAIN_NAME] и отправьте свой запрос."
type textarea "Palun kirjutage [EMAIL_ADDRESS][DOMAIN_NAME] ning edastage enda soov koos"
type textarea "Пожалуйста, напишите на [EMAIL_ADDRESS][DOMAIN_NAME] и отправьте свой запрос вм…"
type textarea "Palun kirjutage [EMAIL_ADDRESS][DOMAIN_NAME] ning edastage enda soov koos asutu…"
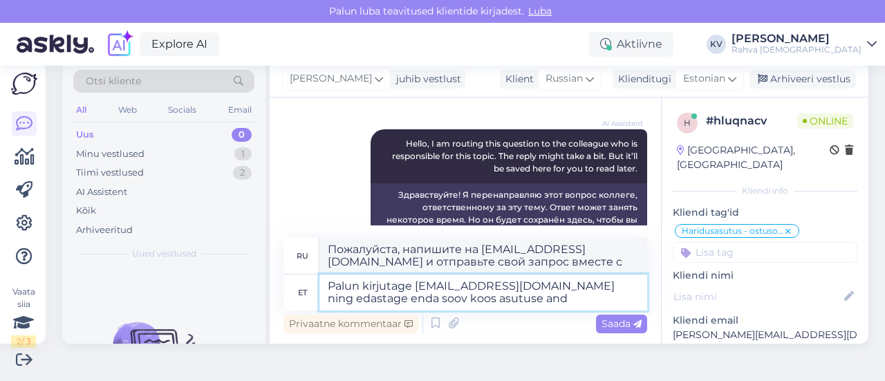
type textarea "Пожалуйста, напишите на [EMAIL_ADDRESS][DOMAIN_NAME] и отправьте свой запрос вм…"
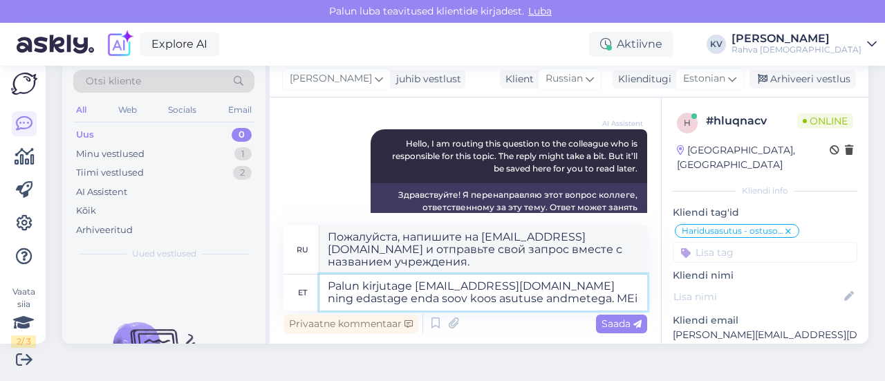
type textarea "Palun kirjutage [EMAIL_ADDRESS][DOMAIN_NAME] ning edastage enda soov koos asutu…"
type textarea "Пожалуйста, напишите на [EMAIL_ADDRESS][DOMAIN_NAME] и отправьте свой запрос вм…"
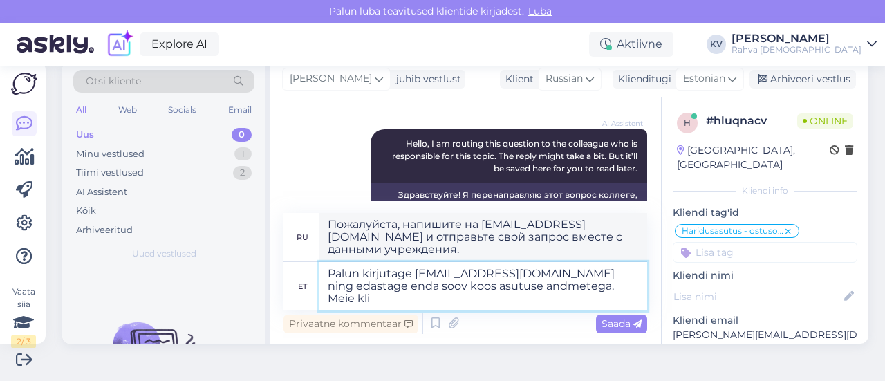
type textarea "Palun kirjutage [EMAIL_ADDRESS][DOMAIN_NAME] ning edastage enda soov koos asutu…"
type textarea "Пожалуйста, напишите на [EMAIL_ADDRESS][DOMAIN_NAME] и отправьте свой запрос вм…"
type textarea "Palun kirjutage [EMAIL_ADDRESS][DOMAIN_NAME] ning edastage enda soov koos asutu…"
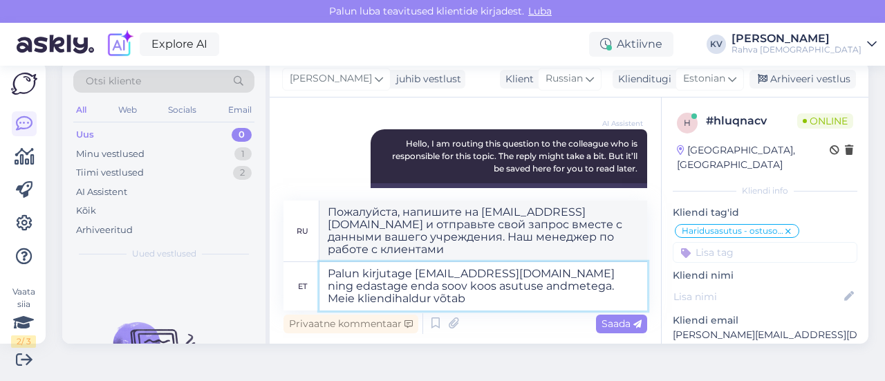
type textarea "Пожалуйста, напишите на [EMAIL_ADDRESS][DOMAIN_NAME] и отправьте свой запрос вм…"
type textarea "Palun kirjutage [EMAIL_ADDRESS][DOMAIN_NAME] ning edastage enda soov koos asutu…"
type textarea "Пожалуйста, напишите нам на [EMAIL_ADDRESS][DOMAIN_NAME] и отправьте свой запро…"
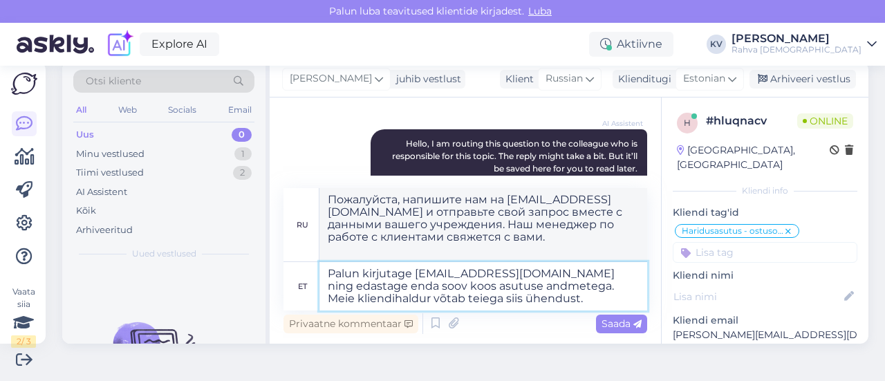
type textarea "Palun kirjutage [EMAIL_ADDRESS][DOMAIN_NAME] ning edastage enda soov koos asutu…"
click at [579, 325] on div "Privaatne kommentaar Saada" at bounding box center [465, 323] width 364 height 26
click at [601, 324] on span "Saada" at bounding box center [621, 323] width 40 height 12
click at [621, 317] on span "Saada" at bounding box center [621, 323] width 40 height 12
click at [616, 319] on span "Saada" at bounding box center [621, 323] width 40 height 12
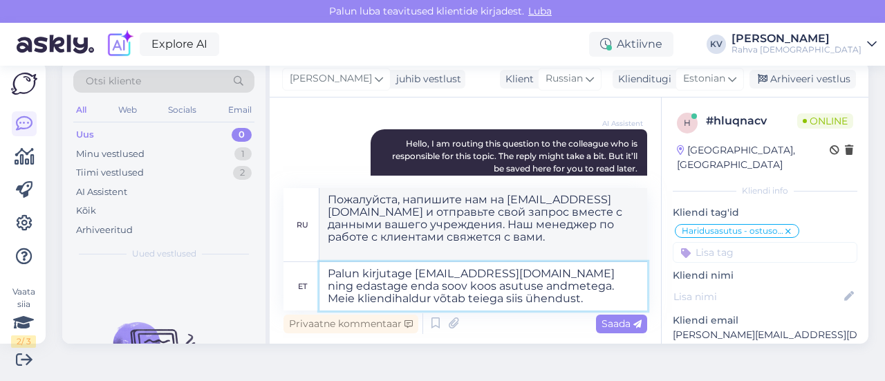
click at [578, 308] on textarea "Palun kirjutage [EMAIL_ADDRESS][DOMAIN_NAME] ning edastage enda soov koos asutu…" at bounding box center [483, 286] width 328 height 48
click at [603, 326] on span "Saada" at bounding box center [621, 323] width 40 height 12
click at [578, 295] on textarea "Palun kirjutage [EMAIL_ADDRESS][DOMAIN_NAME] ning edastage enda soov koos asutu…" at bounding box center [483, 286] width 328 height 48
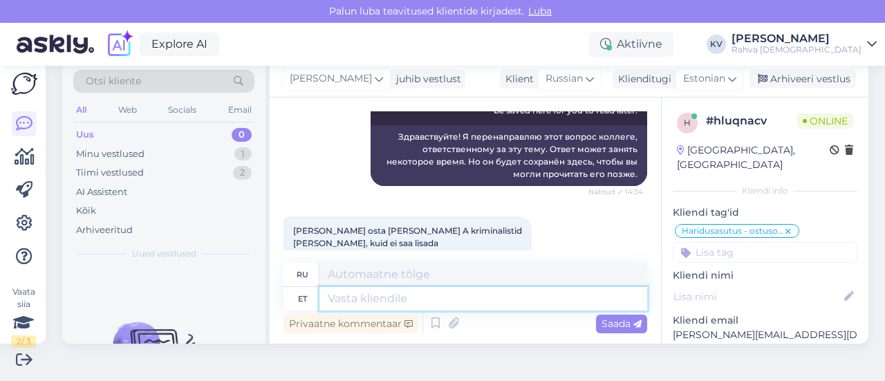
scroll to position [192, 0]
